Goal: Information Seeking & Learning: Learn about a topic

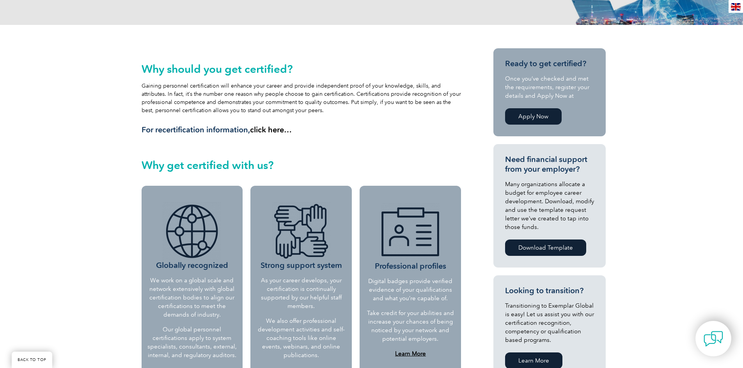
scroll to position [129, 0]
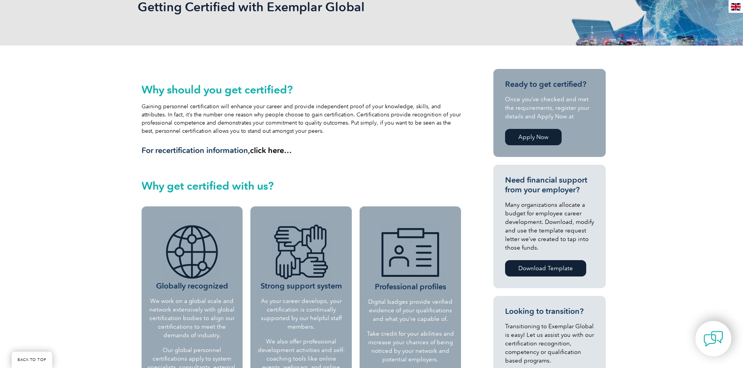
click at [553, 136] on link "Apply Now" at bounding box center [533, 137] width 57 height 16
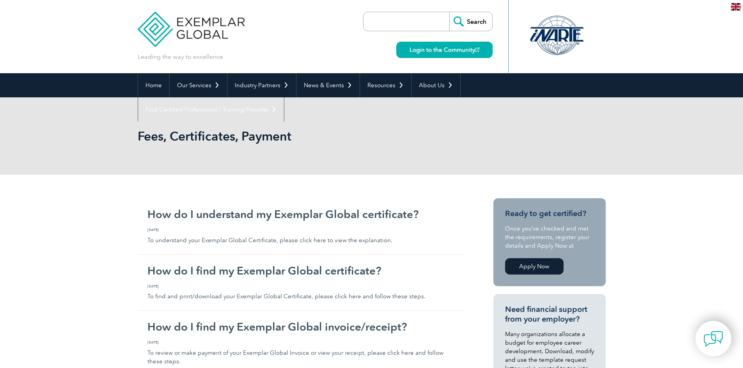
click at [518, 268] on link "Apply Now" at bounding box center [534, 267] width 58 height 16
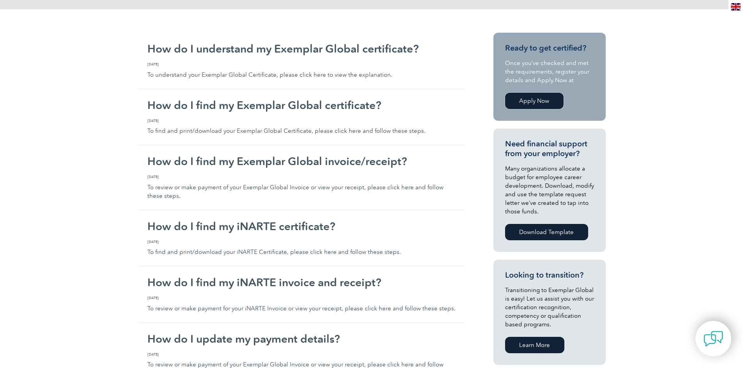
scroll to position [195, 0]
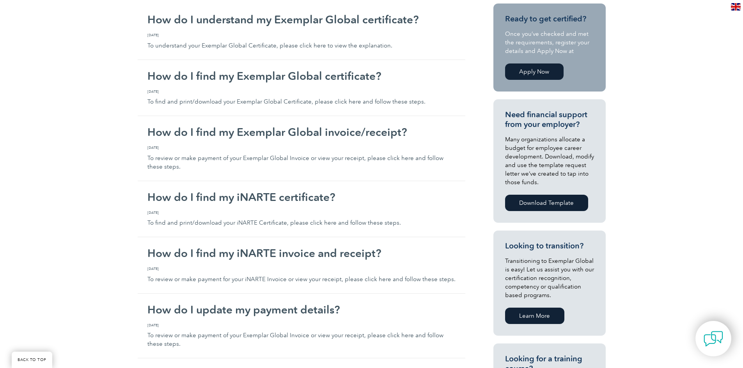
click at [569, 199] on link "Download Template" at bounding box center [546, 203] width 83 height 16
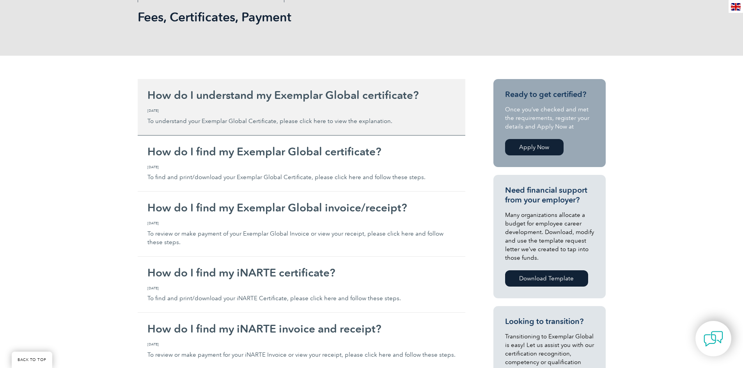
scroll to position [117, 0]
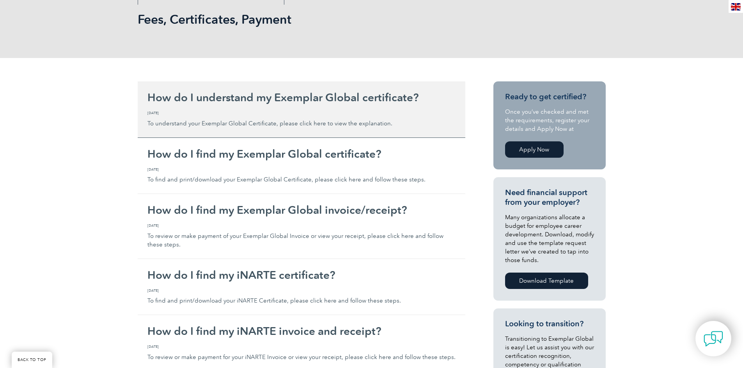
click at [280, 108] on div "How do I understand my Exemplar Global certificate? Friday, January 26th, 2024 …" at bounding box center [301, 109] width 308 height 37
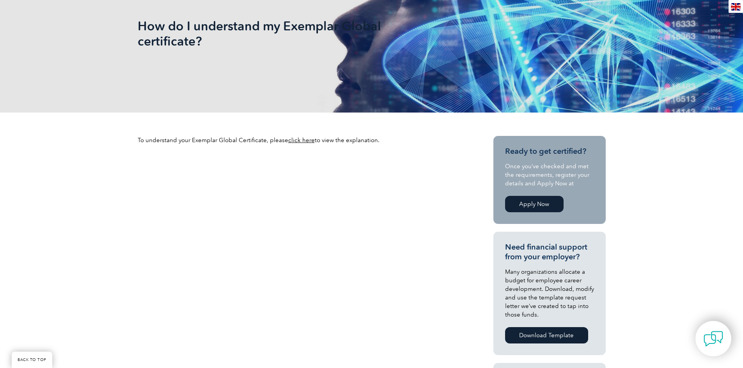
scroll to position [234, 0]
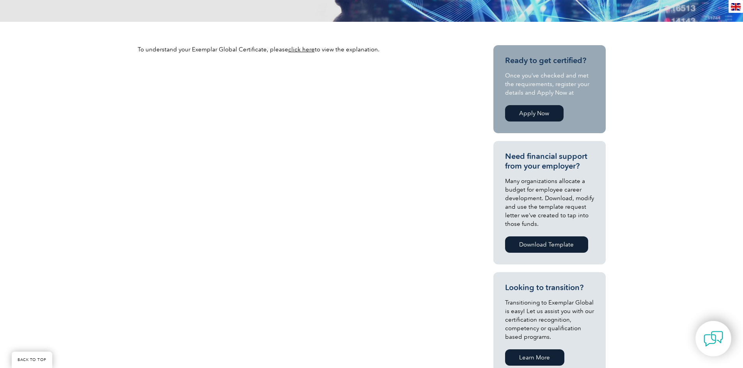
click at [298, 53] on p "To understand your Exemplar Global Certificate, please click here to view the e…" at bounding box center [302, 49] width 328 height 9
click at [300, 51] on link "click here" at bounding box center [301, 49] width 27 height 7
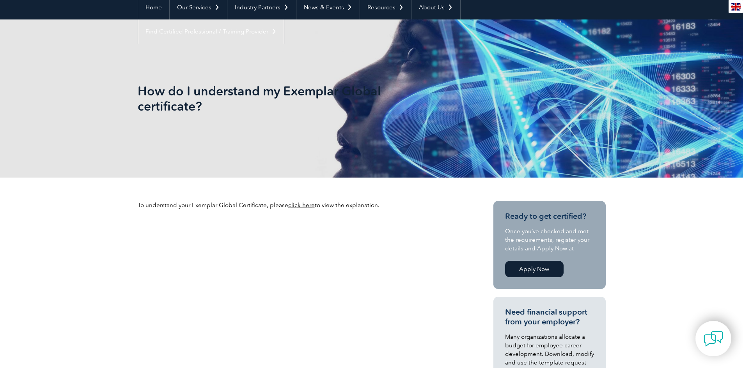
scroll to position [0, 0]
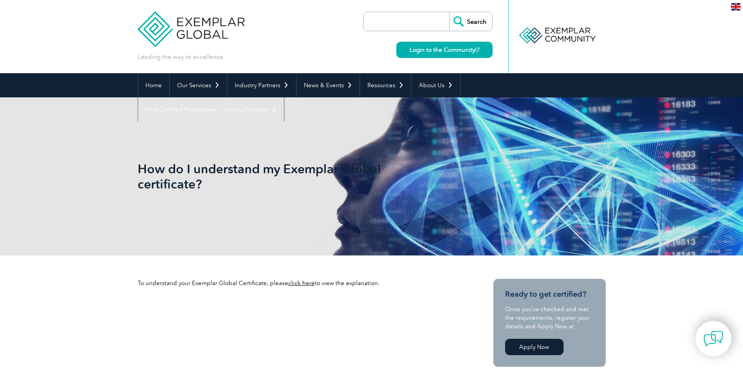
click at [368, 22] on input "search" at bounding box center [408, 21] width 82 height 19
type input "50001"
click at [472, 20] on input "Search" at bounding box center [470, 21] width 43 height 19
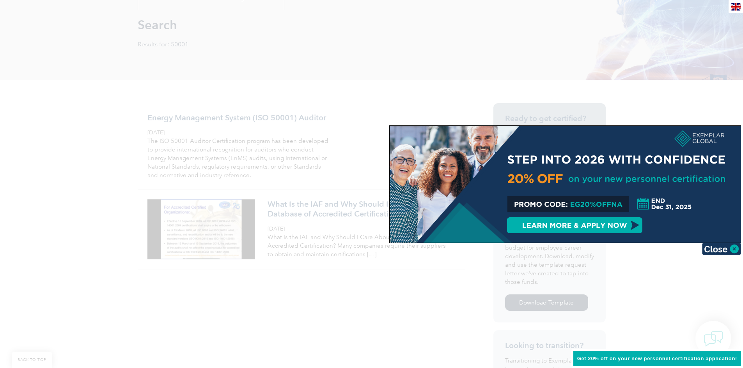
scroll to position [234, 0]
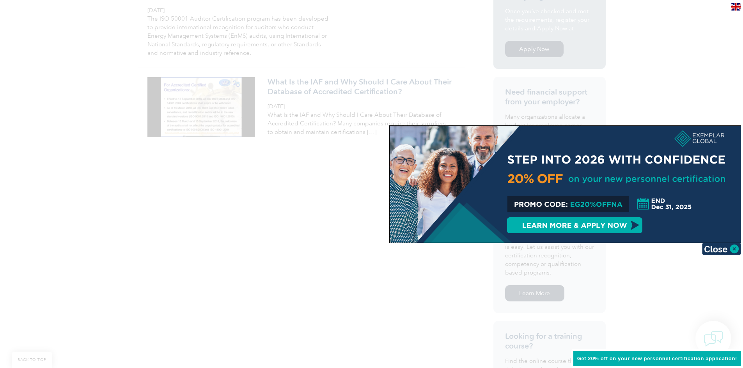
click at [622, 229] on div at bounding box center [565, 184] width 351 height 117
